Goal: Check status

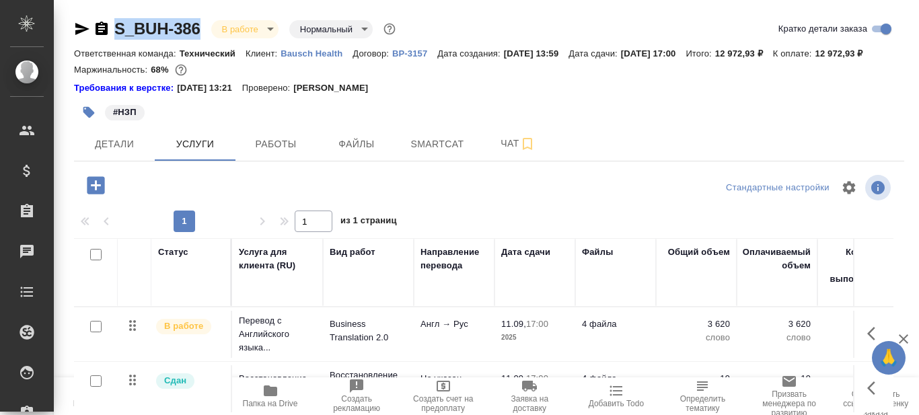
drag, startPoint x: 205, startPoint y: 28, endPoint x: 118, endPoint y: 37, distance: 87.2
click at [118, 37] on div "S_BUH-386 В работе inProgress Нормальный normal" at bounding box center [236, 29] width 324 height 22
copy link "S_BUH-386"
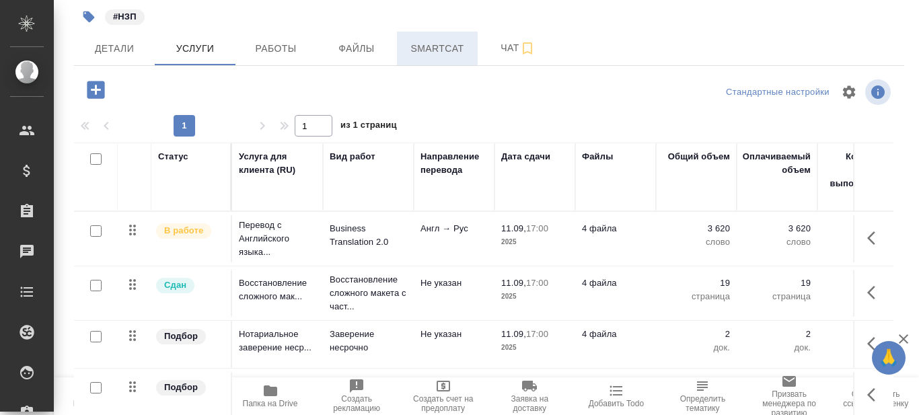
click at [437, 57] on span "Smartcat" at bounding box center [437, 48] width 65 height 17
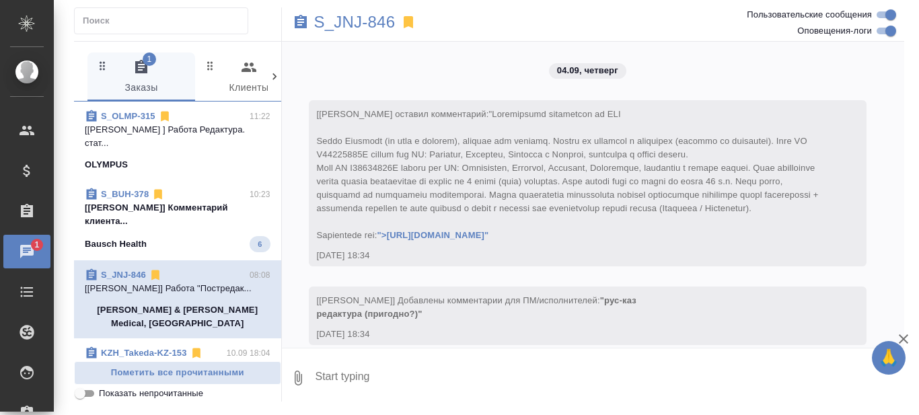
scroll to position [7429, 0]
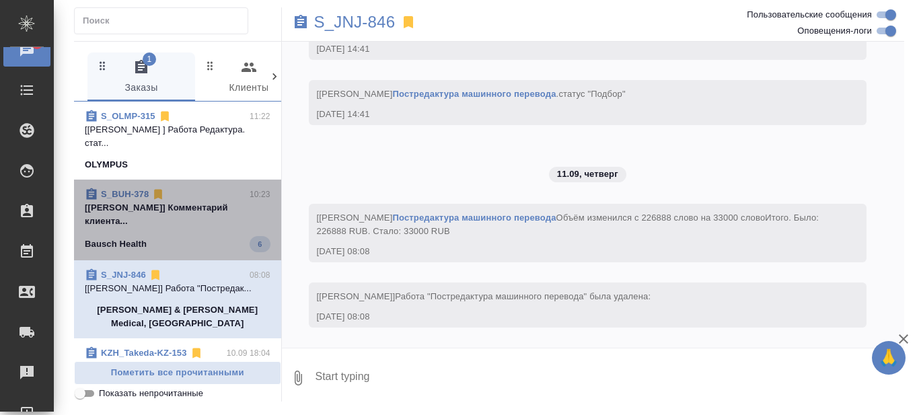
click at [182, 219] on p "[[PERSON_NAME]] Комментарий клиента..." at bounding box center [178, 214] width 186 height 27
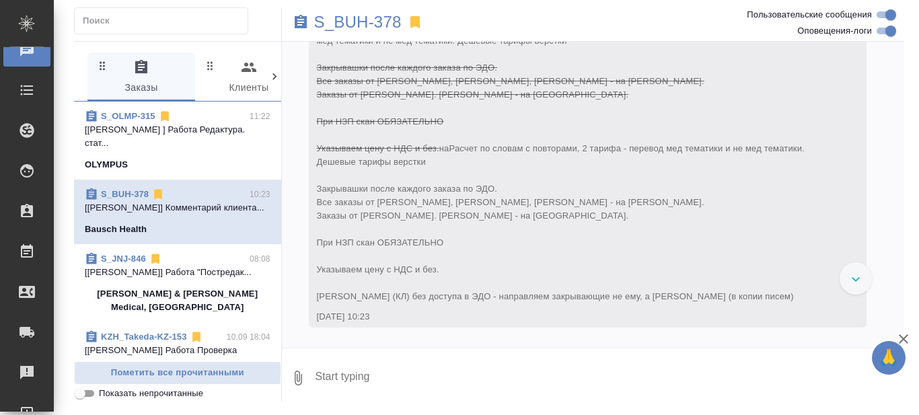
scroll to position [11836, 0]
